Goal: Navigation & Orientation: Find specific page/section

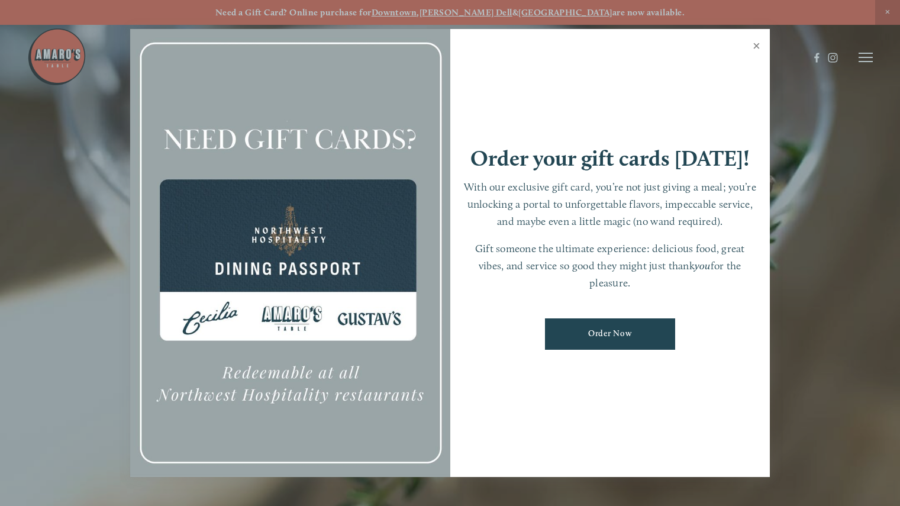
click at [757, 45] on link "Close" at bounding box center [756, 47] width 23 height 33
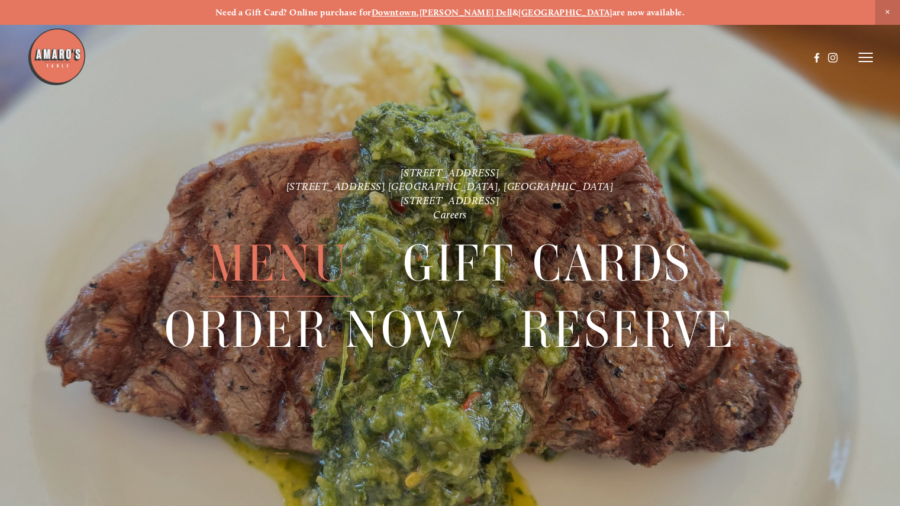
click at [294, 268] on span "Menu" at bounding box center [278, 264] width 141 height 66
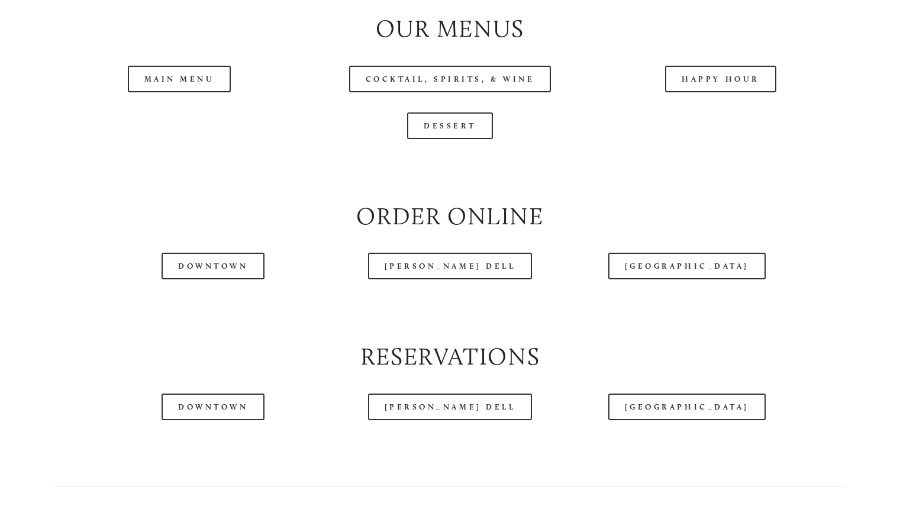
scroll to position [1243, 0]
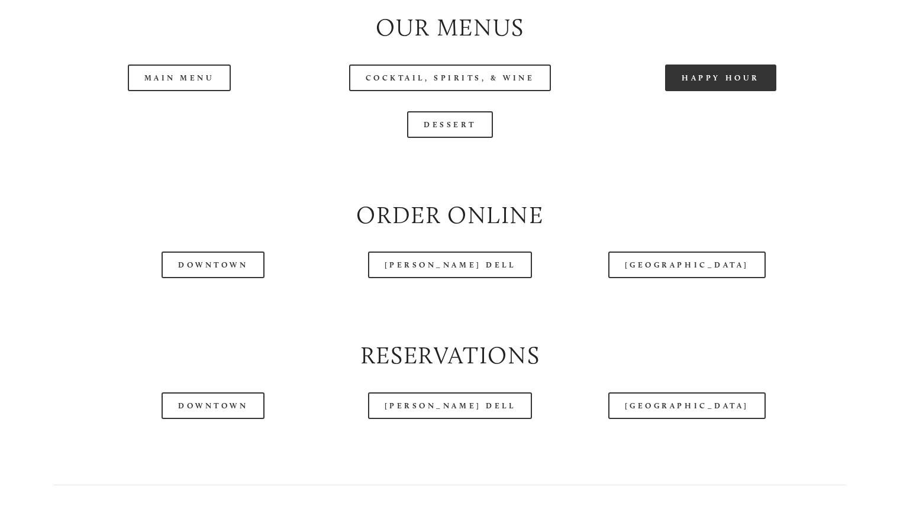
click at [700, 91] on link "Happy Hour" at bounding box center [720, 78] width 111 height 27
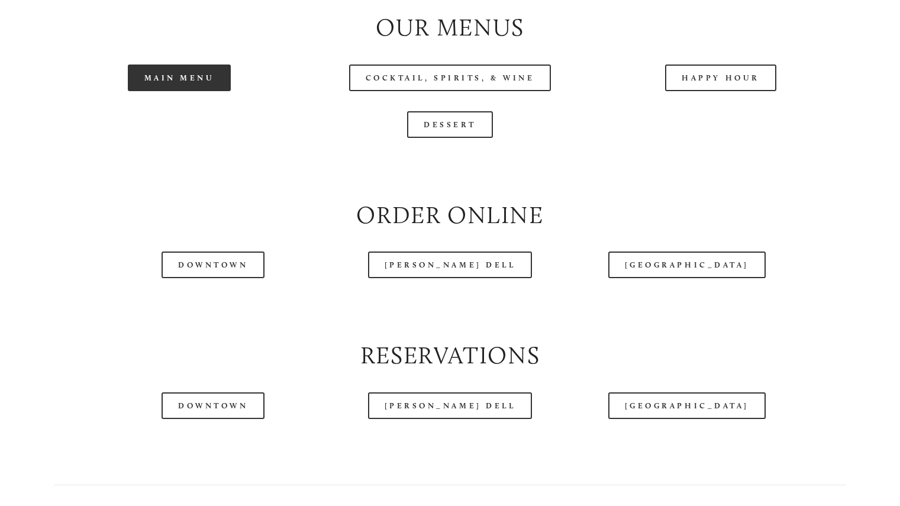
click at [163, 91] on link "Main Menu" at bounding box center [180, 78] width 104 height 27
